Goal: Find specific page/section: Find specific page/section

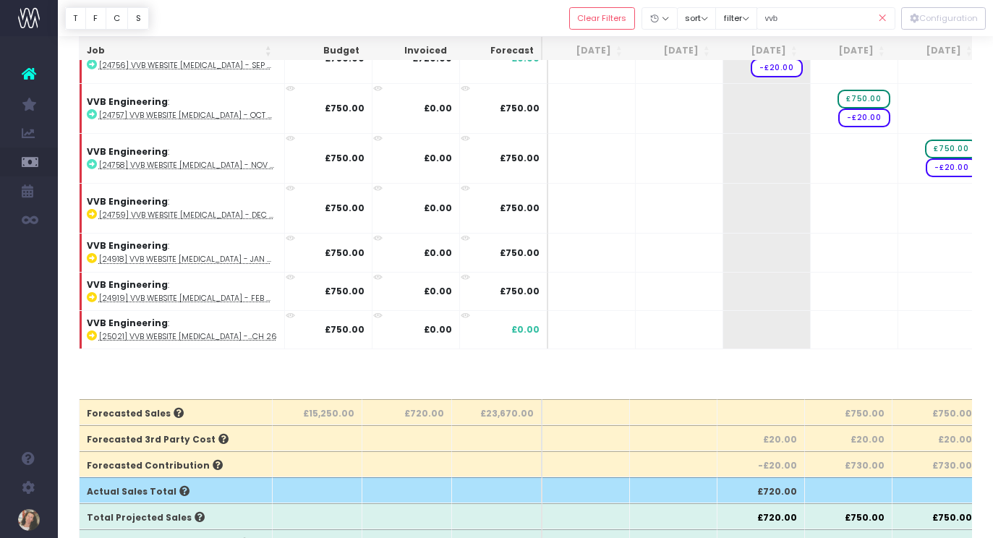
scroll to position [0, 289]
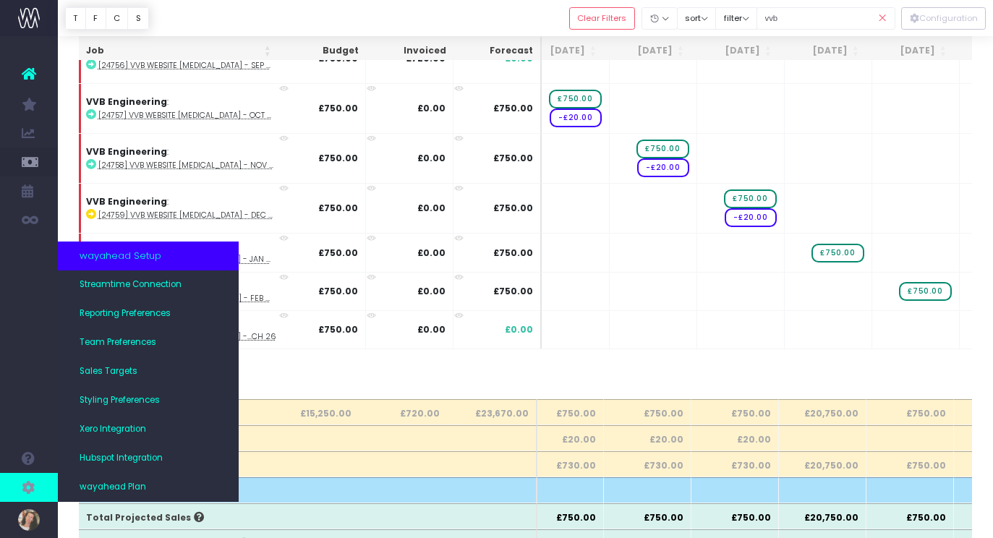
click at [35, 486] on icon at bounding box center [29, 487] width 14 height 16
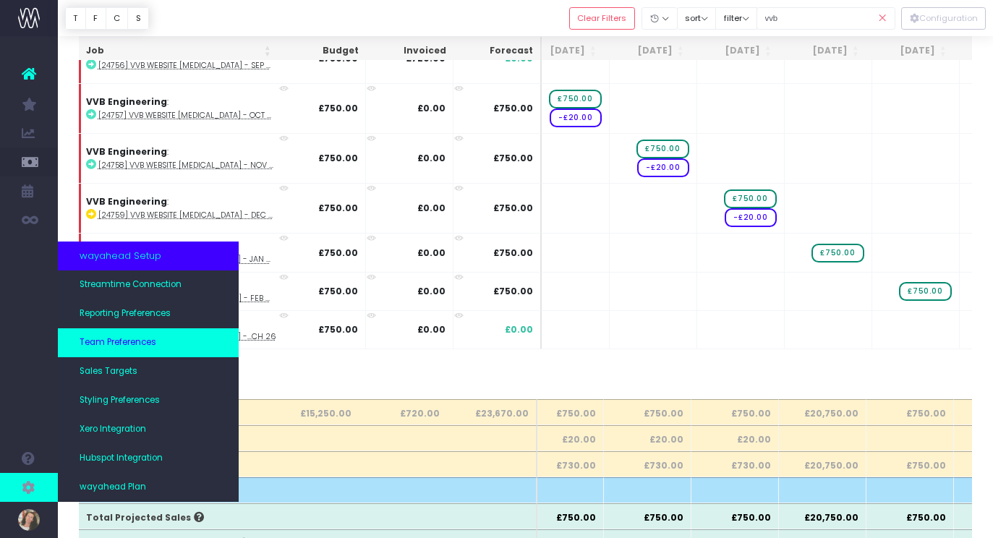
click at [143, 338] on span "Team Preferences" at bounding box center [118, 342] width 77 height 13
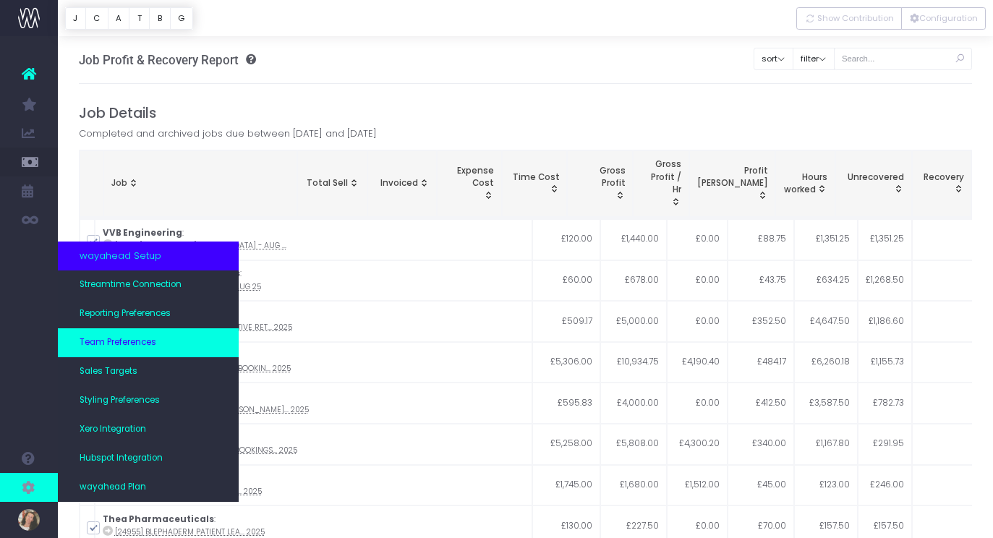
click at [149, 343] on span "Team Preferences" at bounding box center [118, 342] width 77 height 13
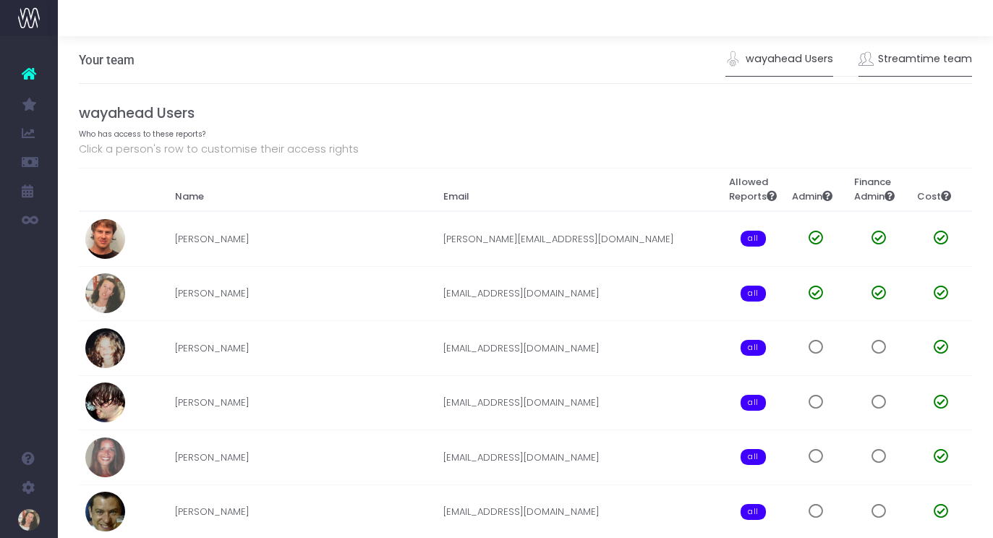
click at [905, 56] on link "Streamtime team" at bounding box center [915, 59] width 114 height 33
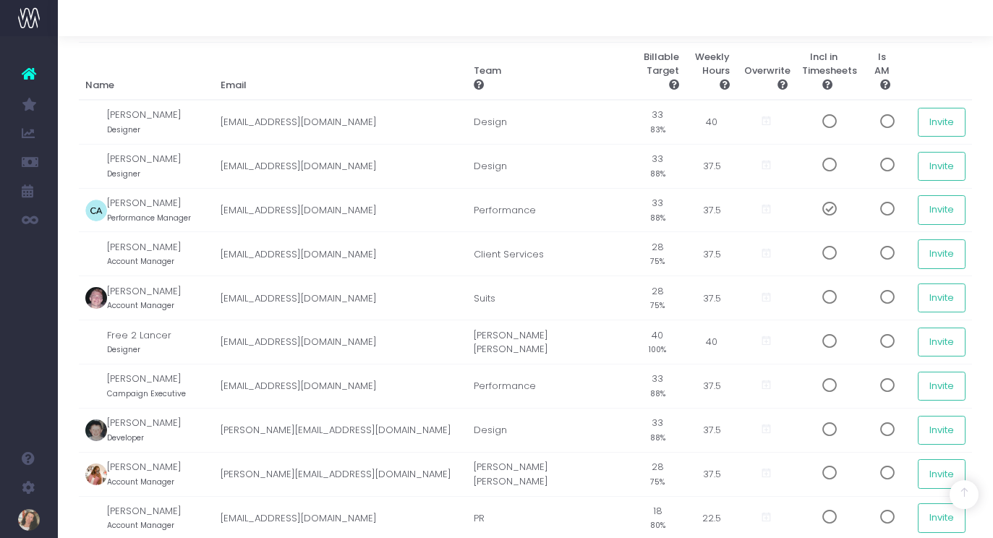
scroll to position [1635, 0]
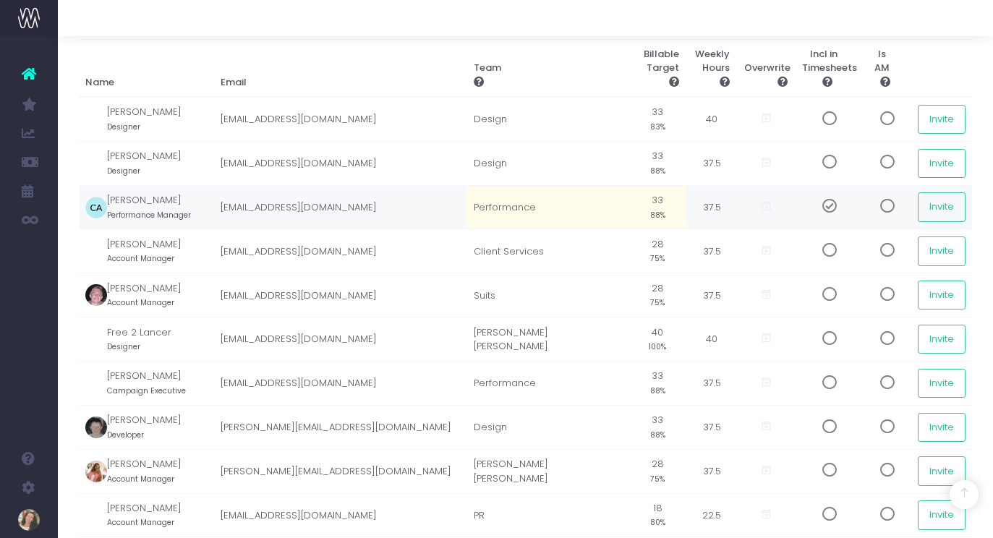
click at [821, 199] on span at bounding box center [823, 206] width 25 height 14
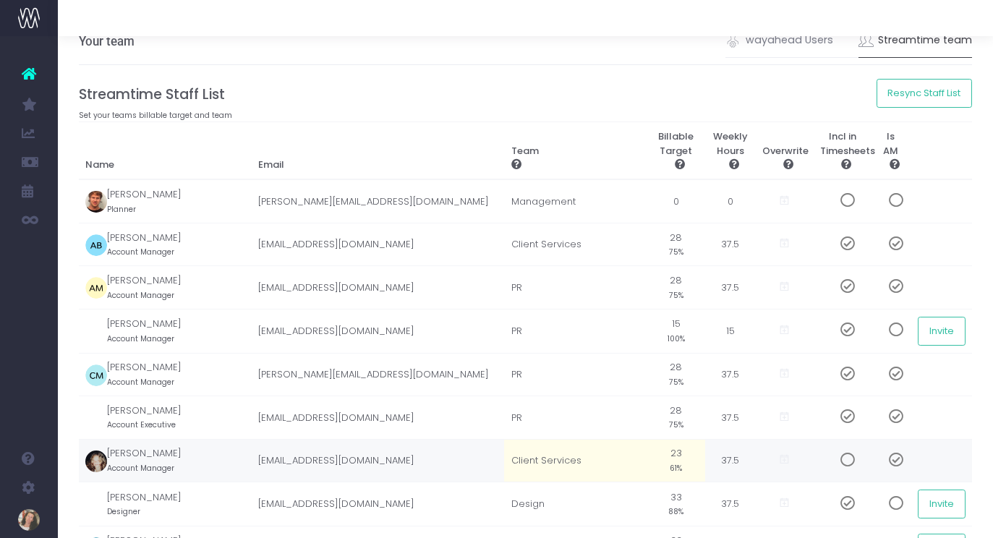
scroll to position [0, 0]
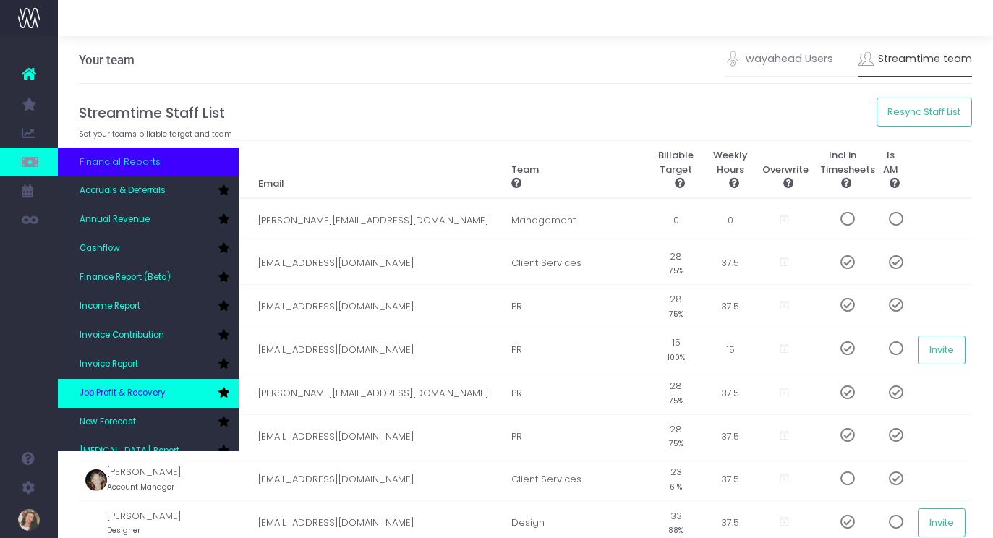
click at [155, 388] on span "Job Profit & Recovery" at bounding box center [123, 393] width 86 height 13
